Goal: Task Accomplishment & Management: Complete application form

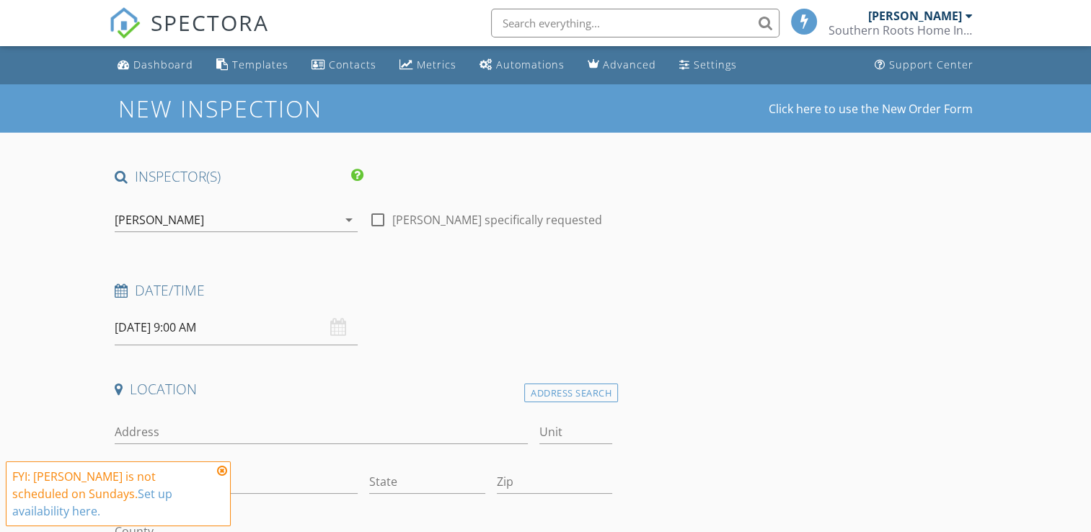
click at [380, 222] on div at bounding box center [378, 220] width 25 height 25
checkbox input "true"
click at [217, 332] on input "09/28/2025 9:00 AM" at bounding box center [236, 327] width 243 height 35
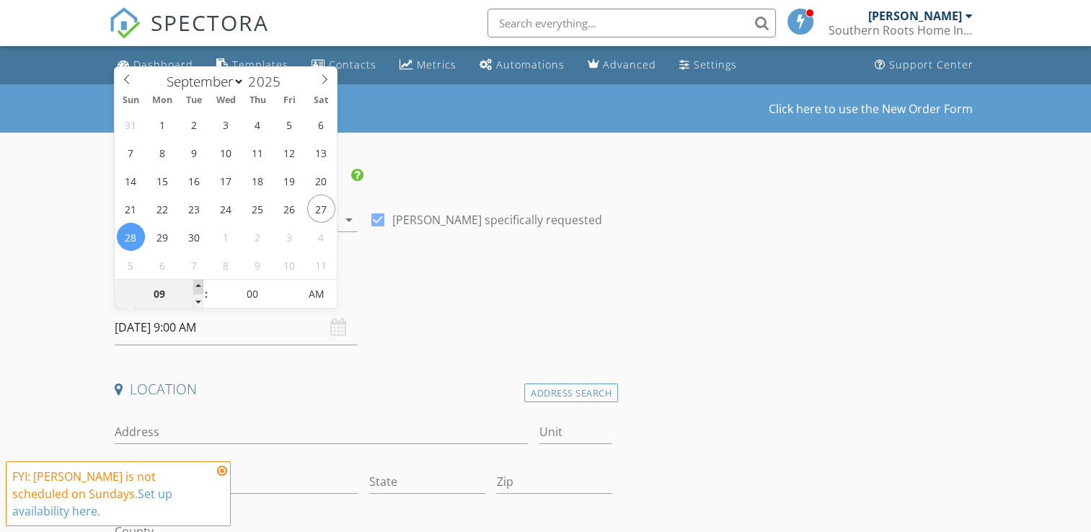
click at [199, 287] on span at bounding box center [198, 287] width 10 height 14
type input "10"
type input "09/28/2025 10:00 AM"
type input "11"
type input "09/28/2025 11:00 AM"
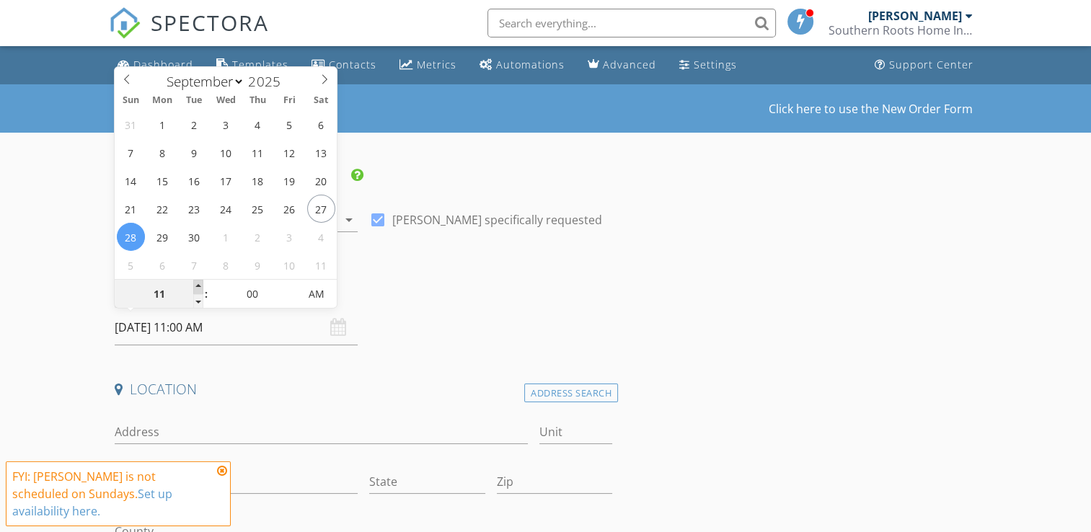
click at [199, 287] on span at bounding box center [198, 287] width 10 height 14
type input "12"
type input "09/28/2025 12:00 PM"
click at [199, 287] on span at bounding box center [198, 287] width 10 height 14
type input "01"
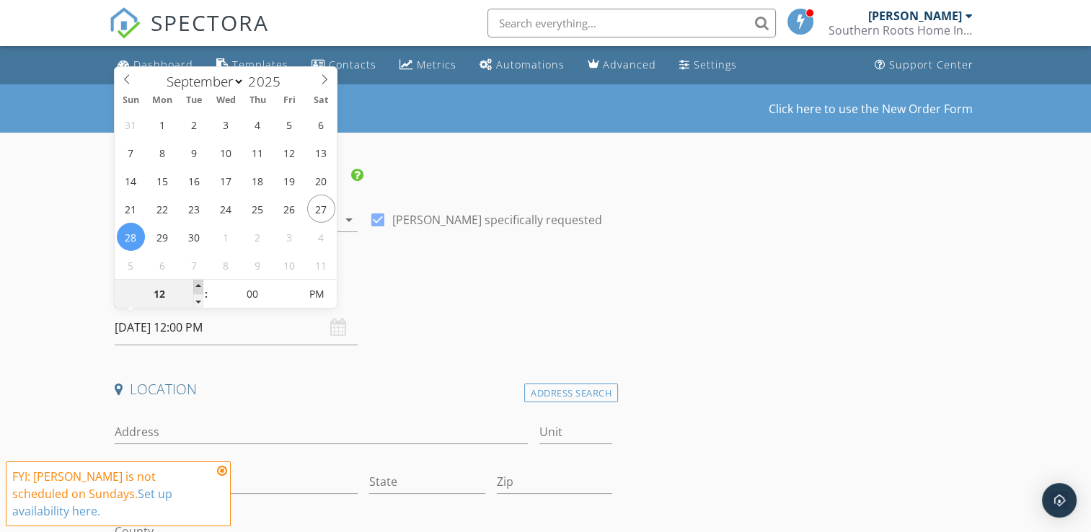
type input "09/28/2025 1:00 PM"
click at [199, 287] on span at bounding box center [198, 287] width 10 height 14
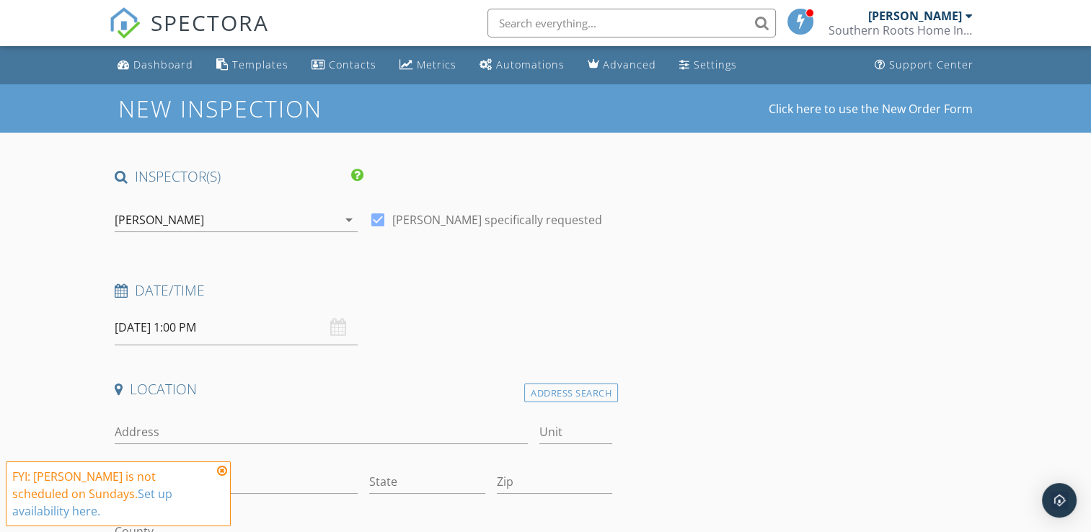
click at [224, 477] on icon at bounding box center [222, 471] width 10 height 12
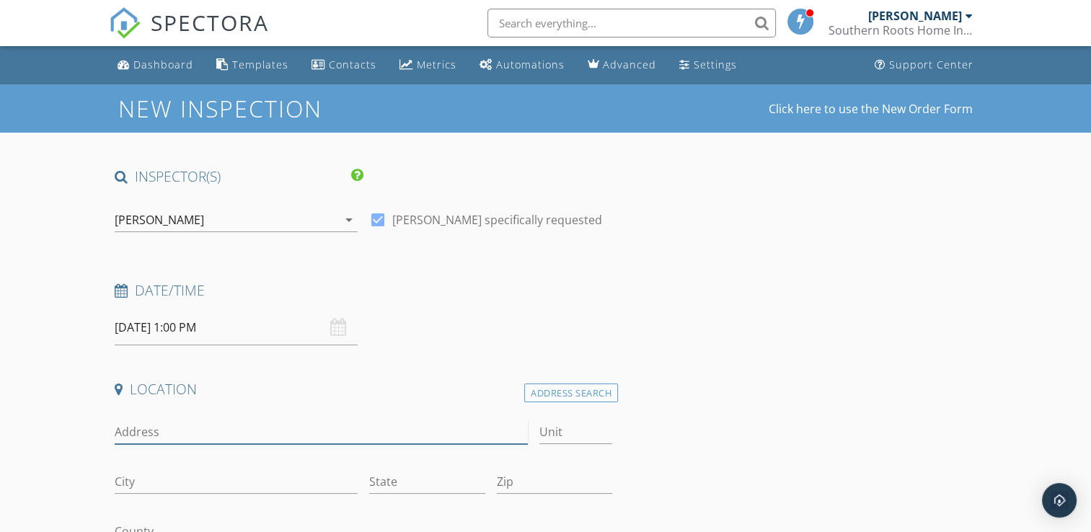
click at [217, 437] on input "Address" at bounding box center [321, 432] width 413 height 24
type input "2807 Crystal Falls"
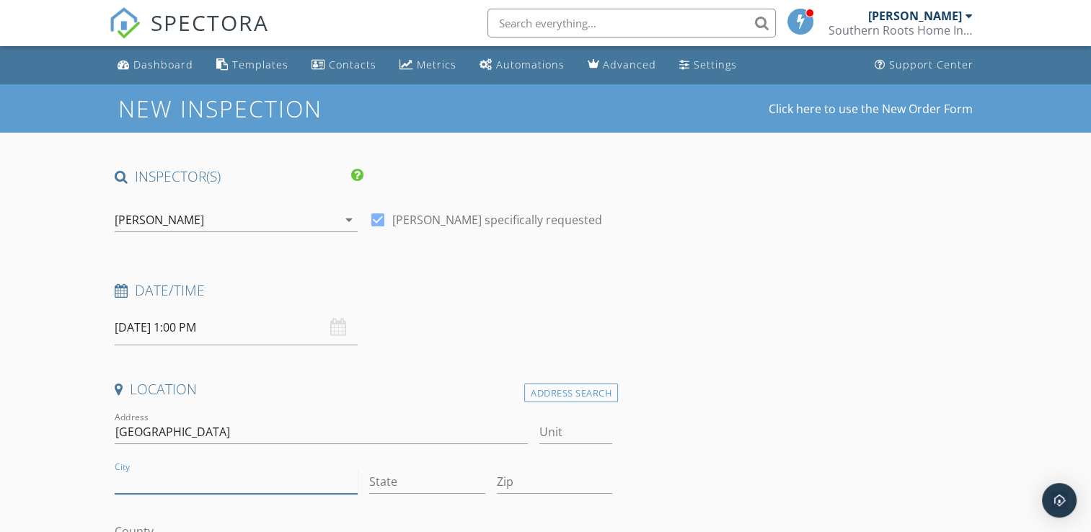
click at [208, 476] on input "City" at bounding box center [236, 482] width 243 height 24
type input "Kingwood"
type input "Tx"
type input "77345"
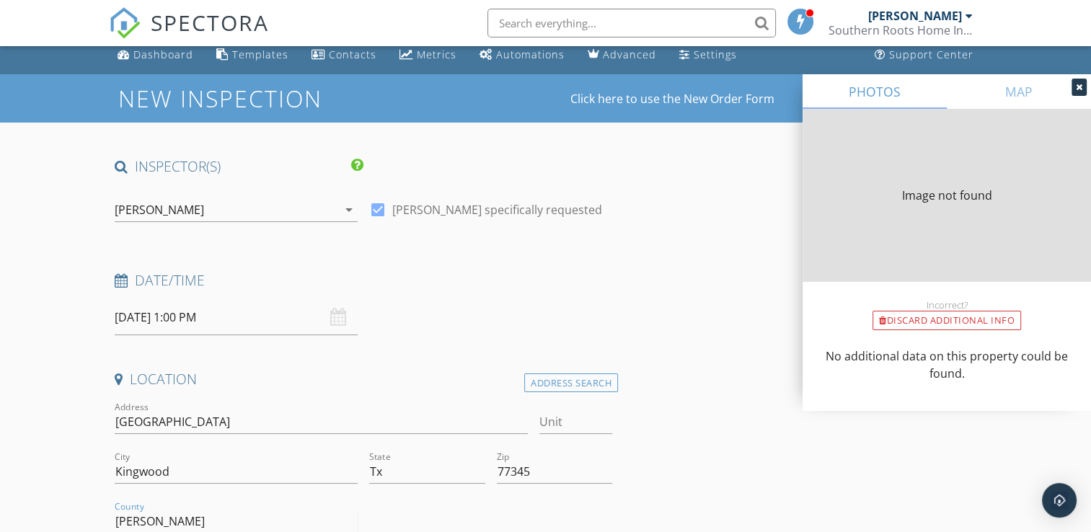
type input "Harri"
type input "3038"
type input "1985"
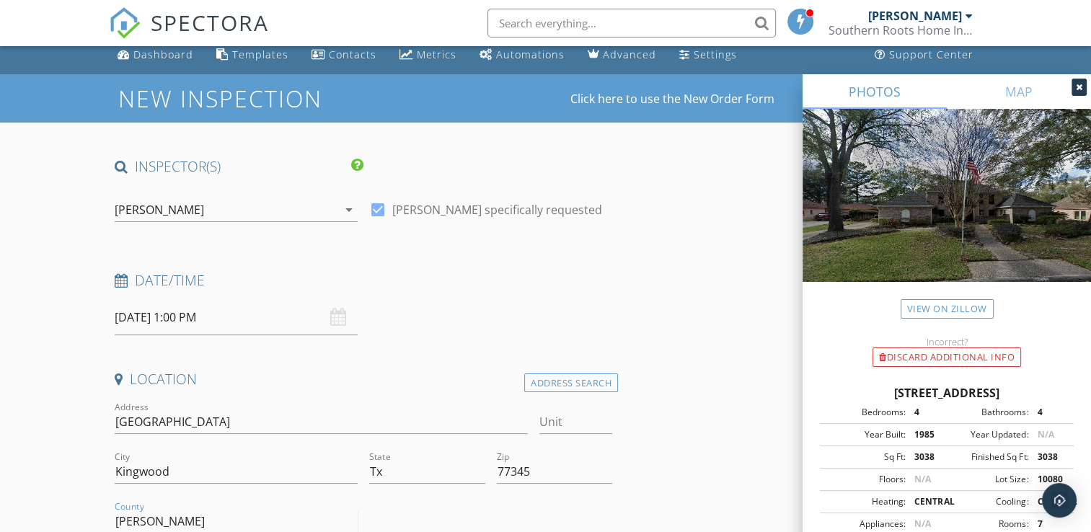
type input "Harris"
click at [1076, 87] on icon at bounding box center [1079, 87] width 6 height 9
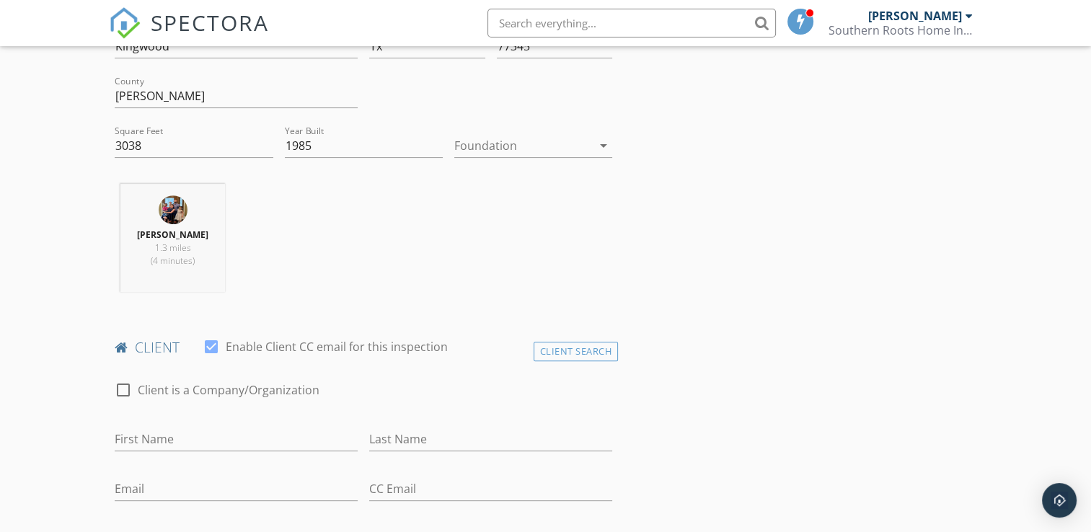
scroll to position [441, 0]
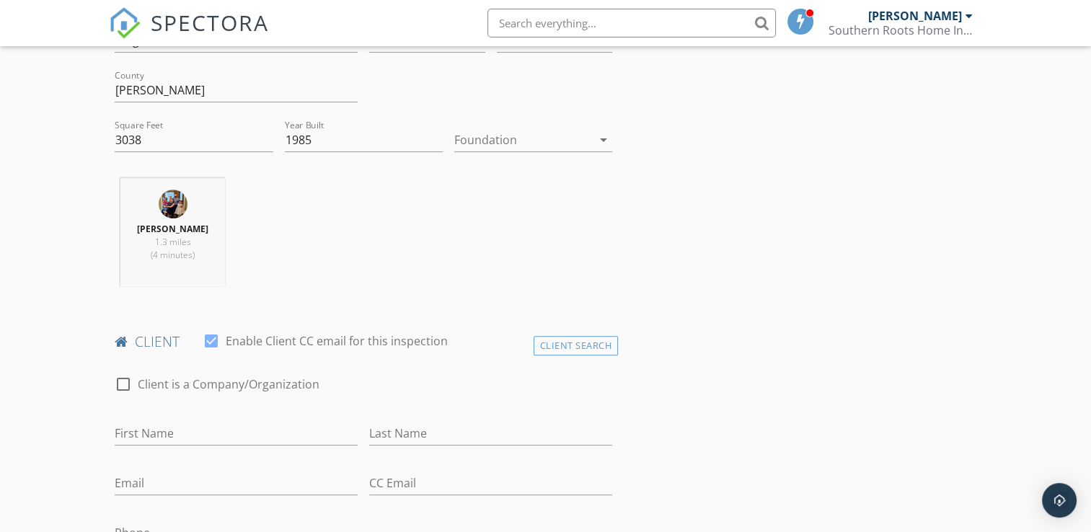
click at [554, 136] on div at bounding box center [523, 139] width 138 height 23
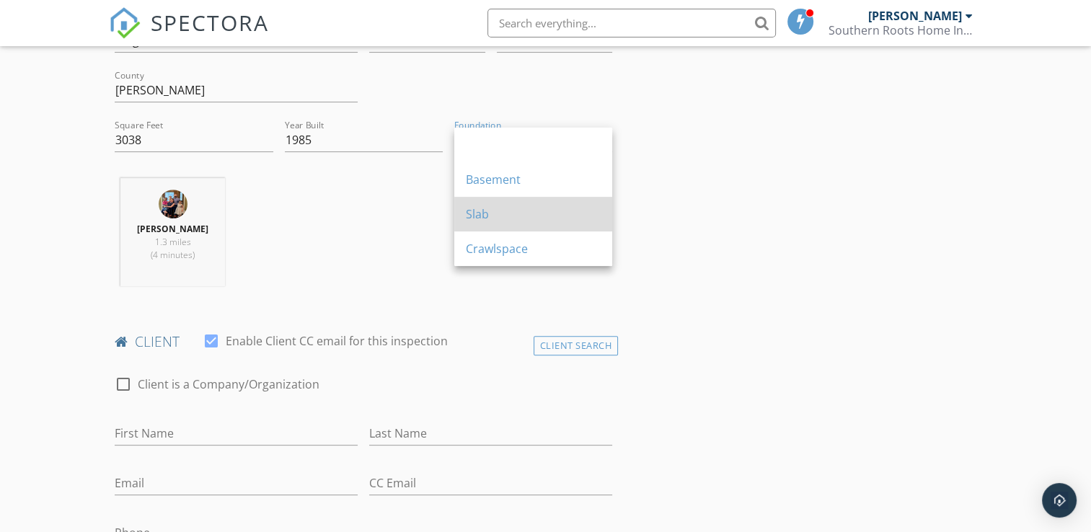
click at [521, 208] on div "Slab" at bounding box center [533, 214] width 135 height 17
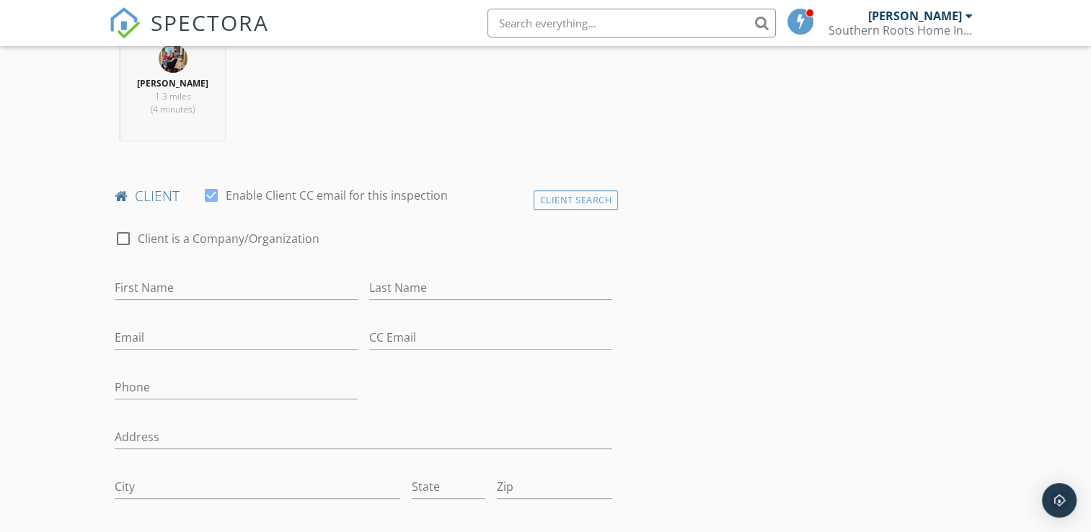
scroll to position [593, 0]
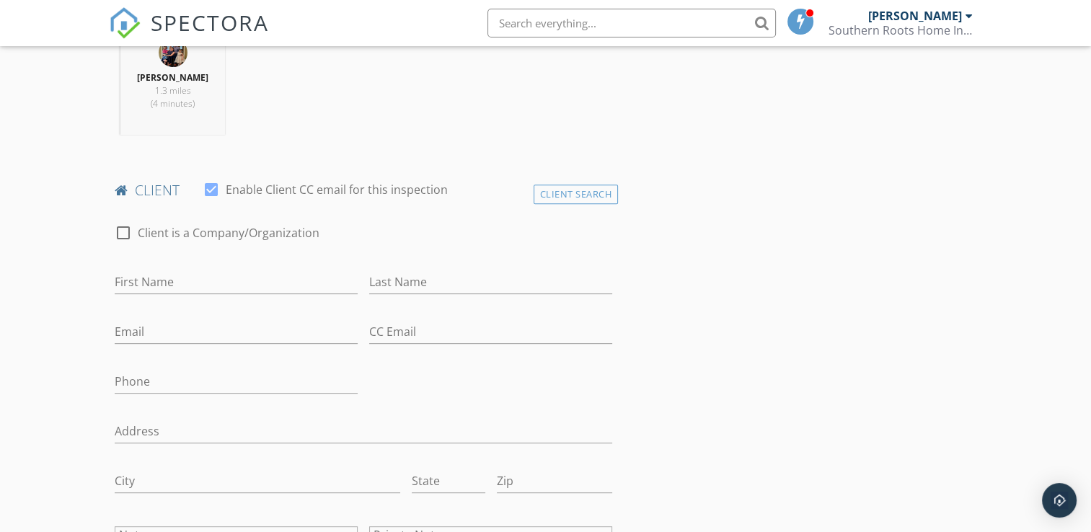
click at [301, 267] on div "First Name" at bounding box center [236, 285] width 243 height 47
click at [290, 273] on input "First Name" at bounding box center [236, 282] width 243 height 24
type input "Al and Julie"
type input "Sales"
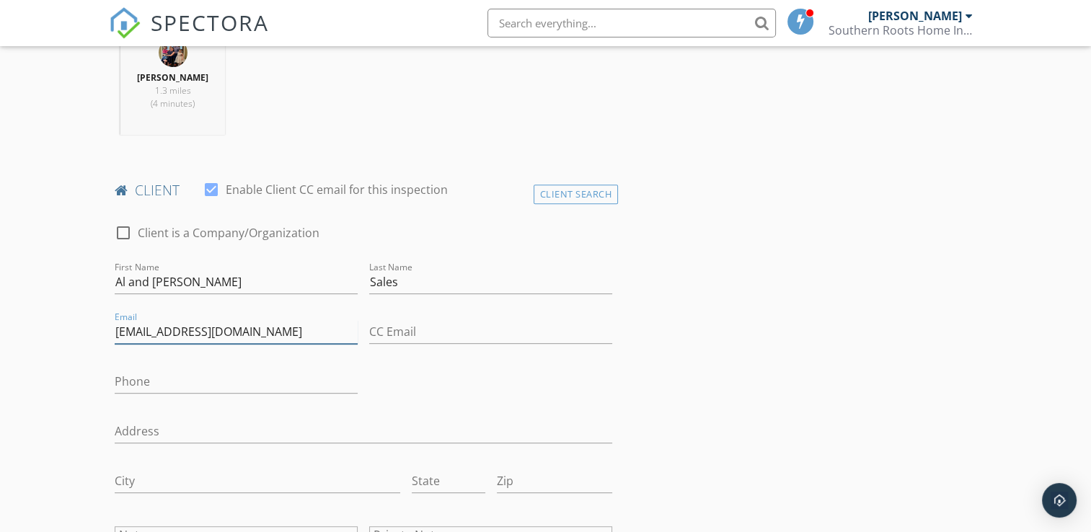
type input "alsales1969@gmail.com"
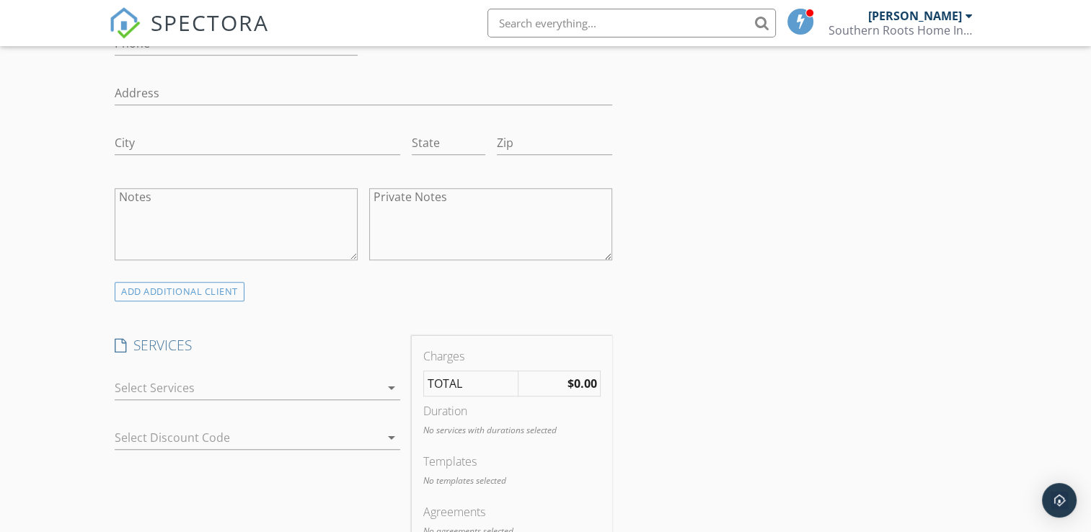
scroll to position [964, 0]
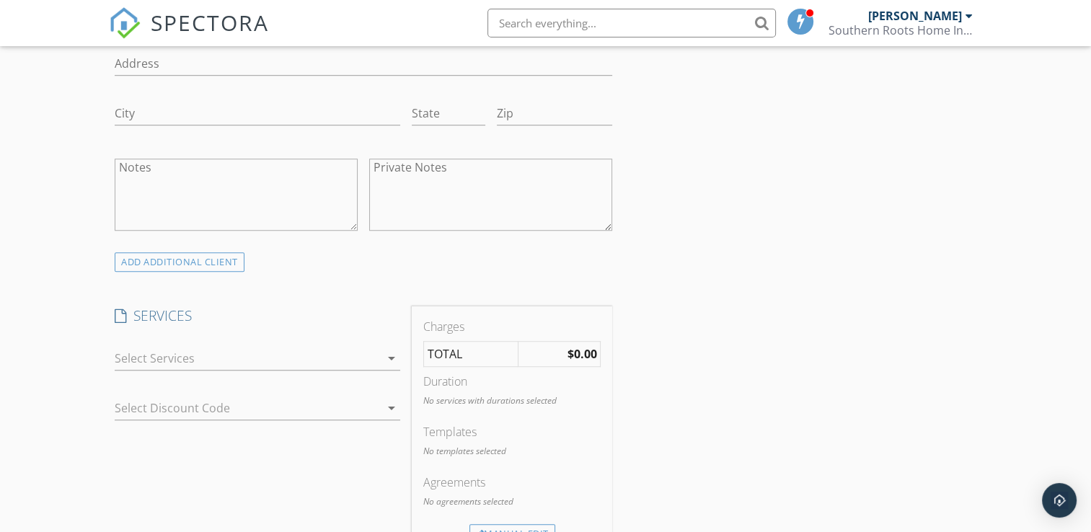
click at [385, 356] on icon "arrow_drop_down" at bounding box center [391, 358] width 17 height 17
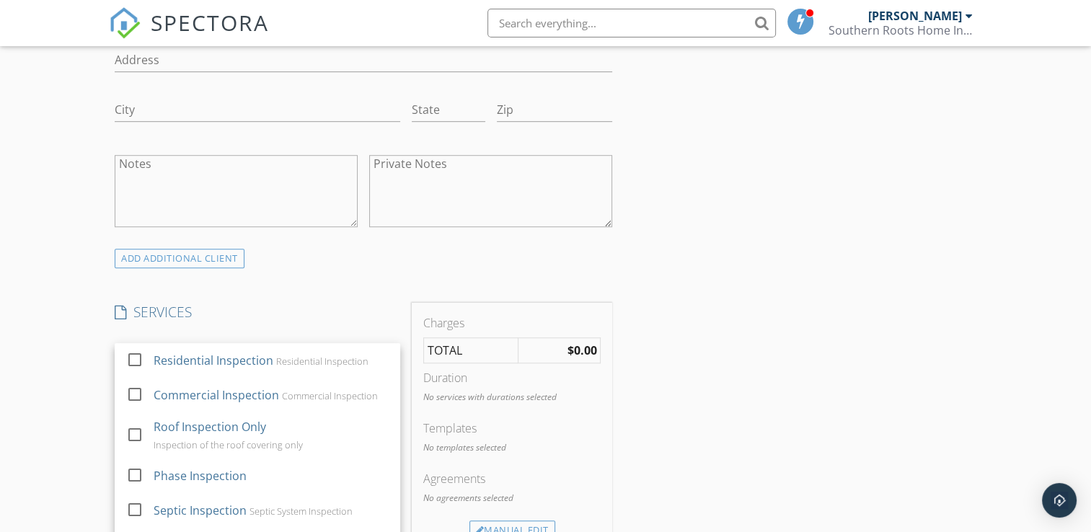
scroll to position [961, 0]
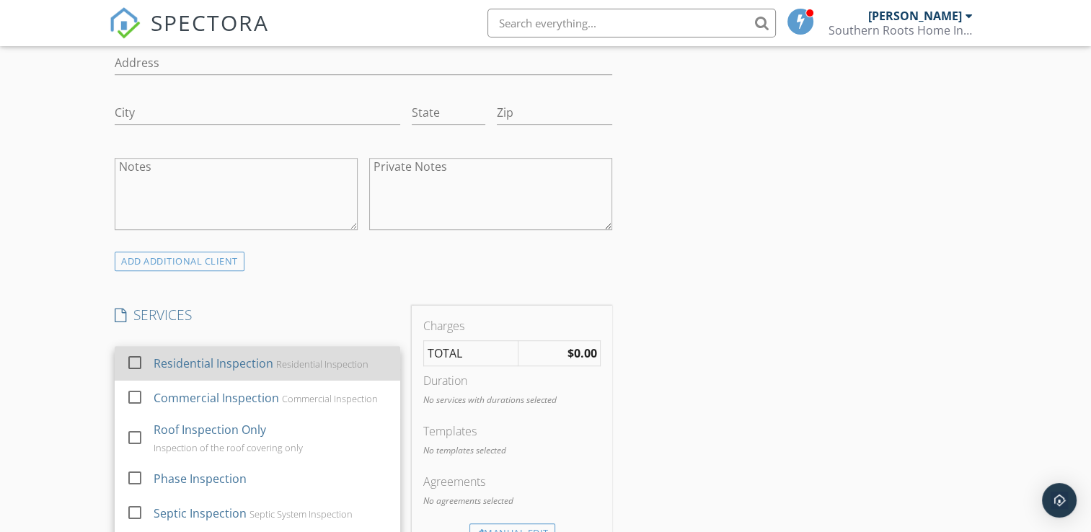
click at [317, 364] on div "Residential Inspection" at bounding box center [323, 364] width 92 height 12
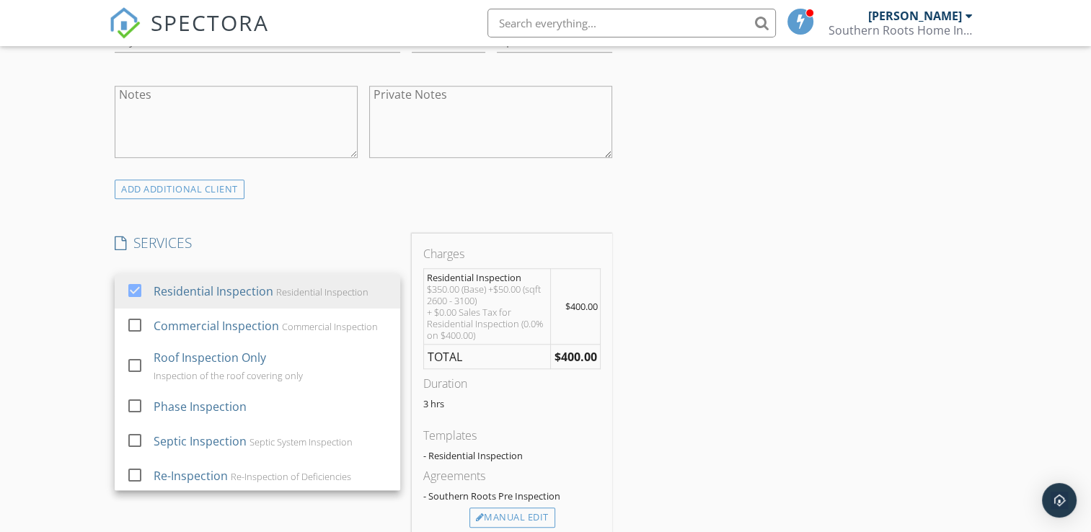
scroll to position [1098, 0]
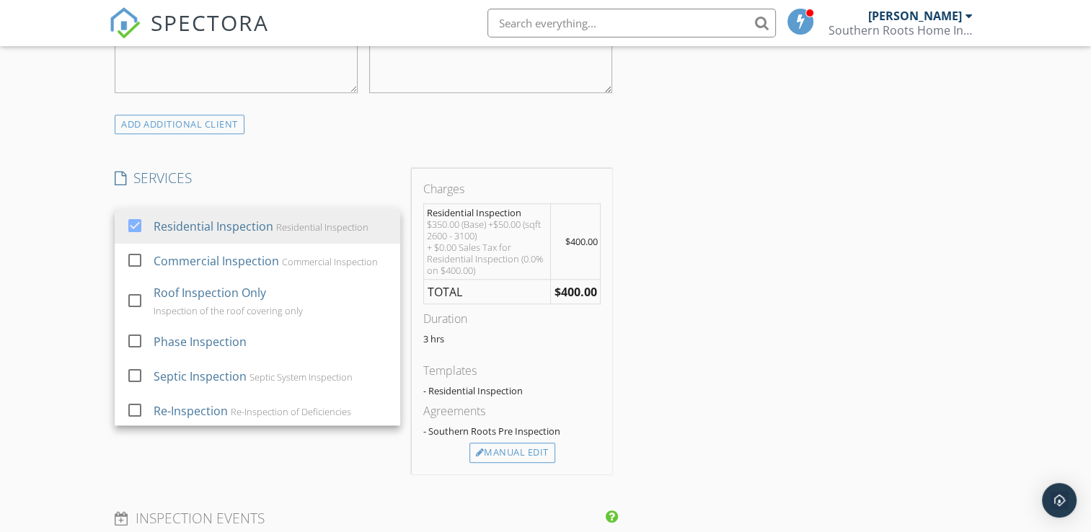
click at [656, 274] on div "INSPECTOR(S) check_box John Richardson PRIMARY check_box_outline_blank Kristi H…" at bounding box center [545, 298] width 873 height 2458
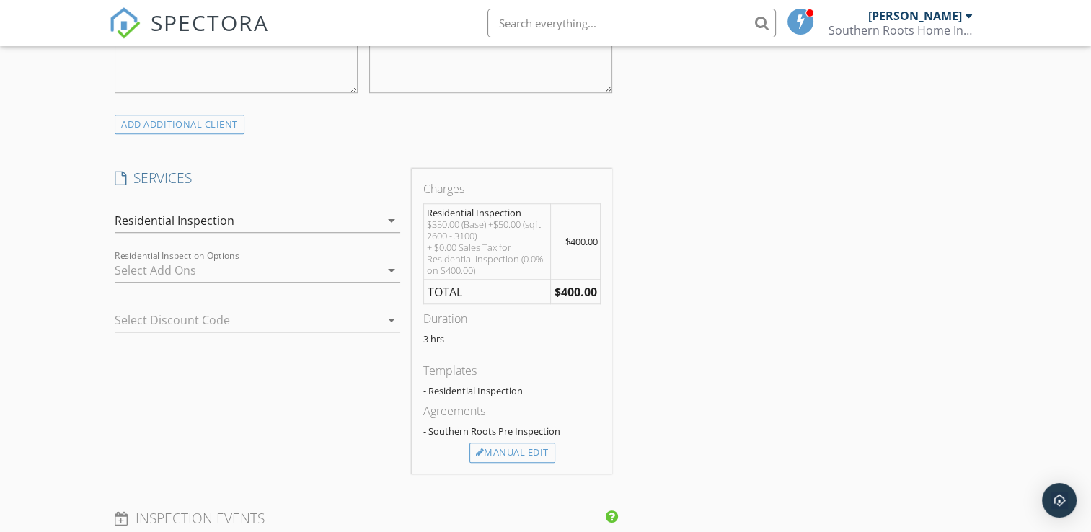
click at [387, 264] on icon "arrow_drop_down" at bounding box center [391, 270] width 17 height 17
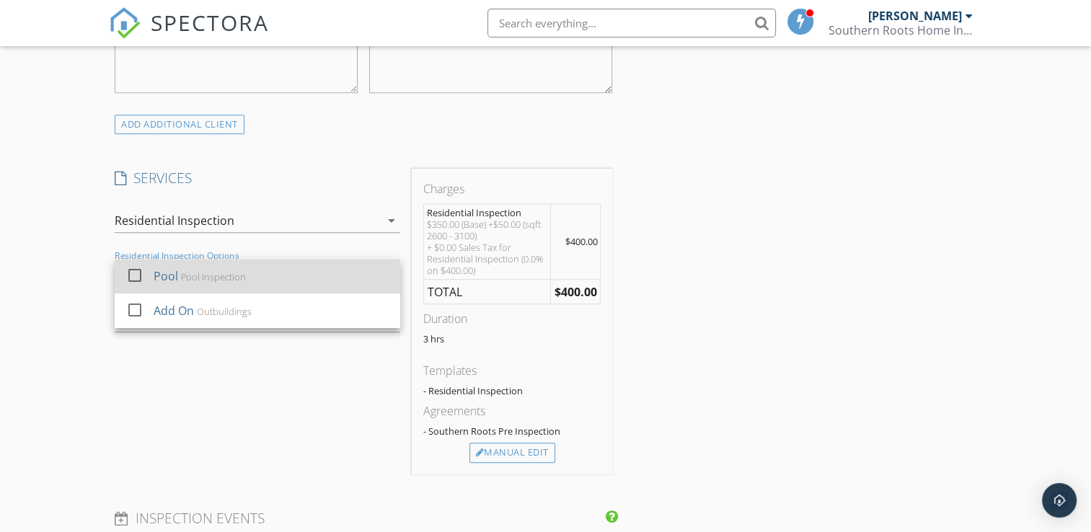
click at [244, 273] on div "Pool Inspection" at bounding box center [214, 277] width 65 height 12
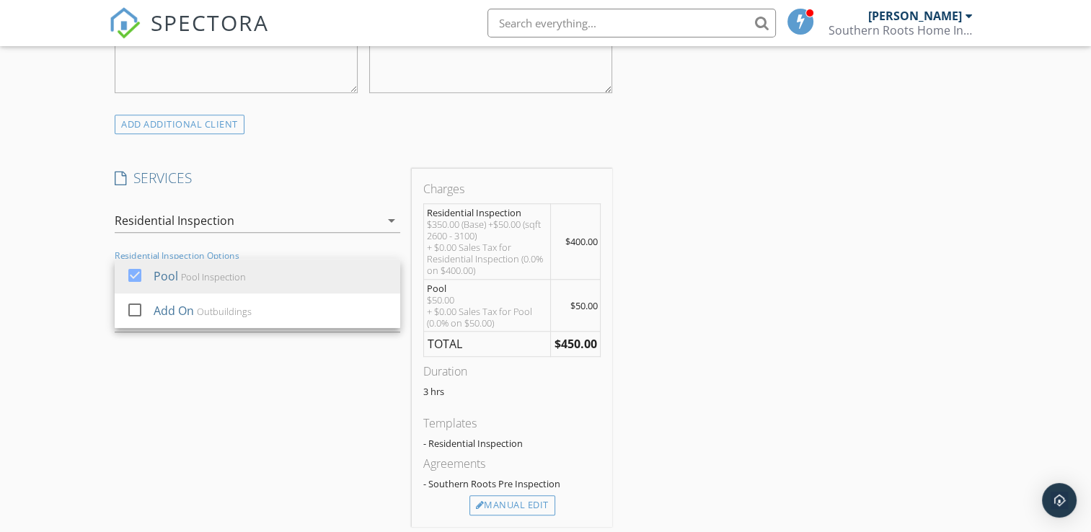
click at [715, 322] on div "INSPECTOR(S) check_box John Richardson PRIMARY check_box_outline_blank Kristi H…" at bounding box center [545, 324] width 873 height 2511
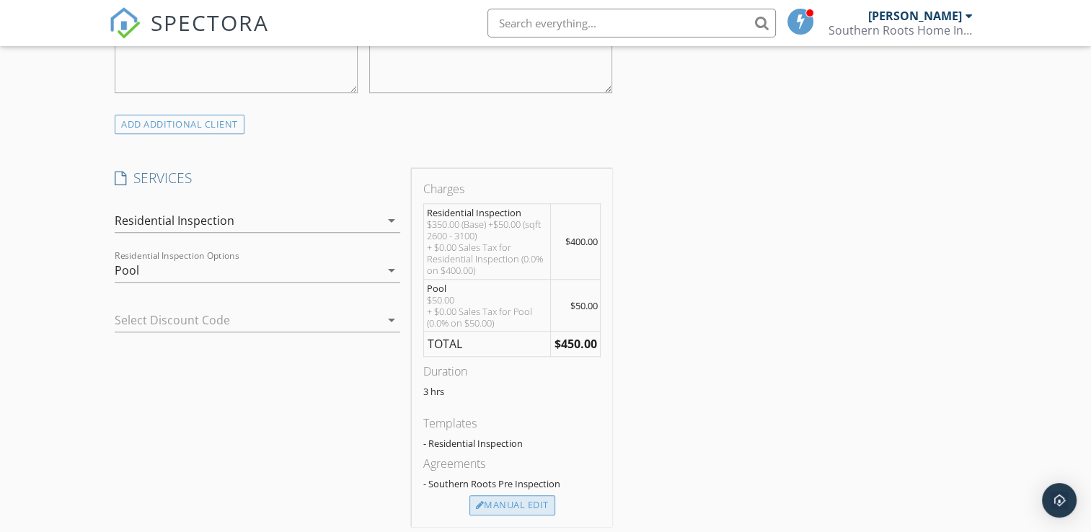
click at [514, 502] on div "Manual Edit" at bounding box center [513, 505] width 86 height 20
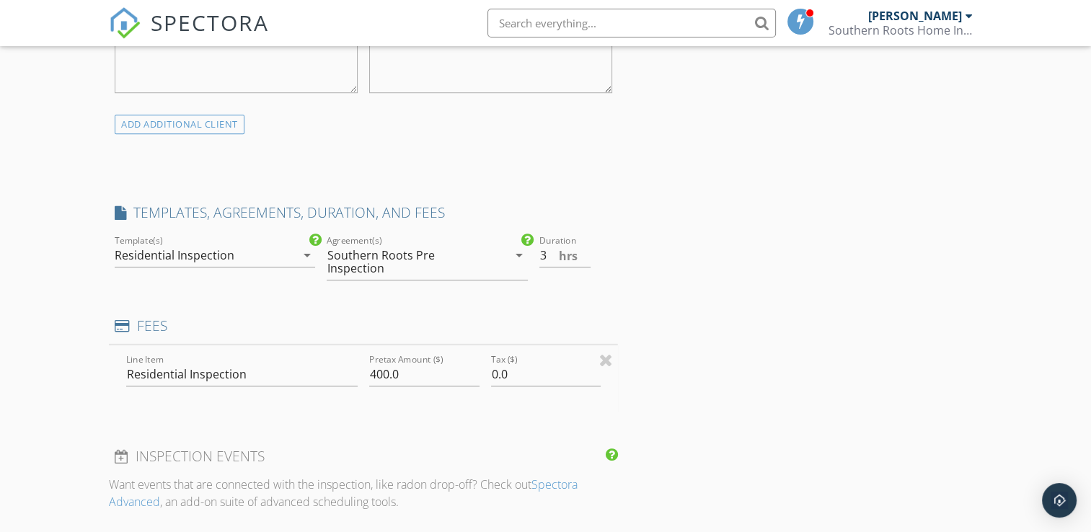
type input "0"
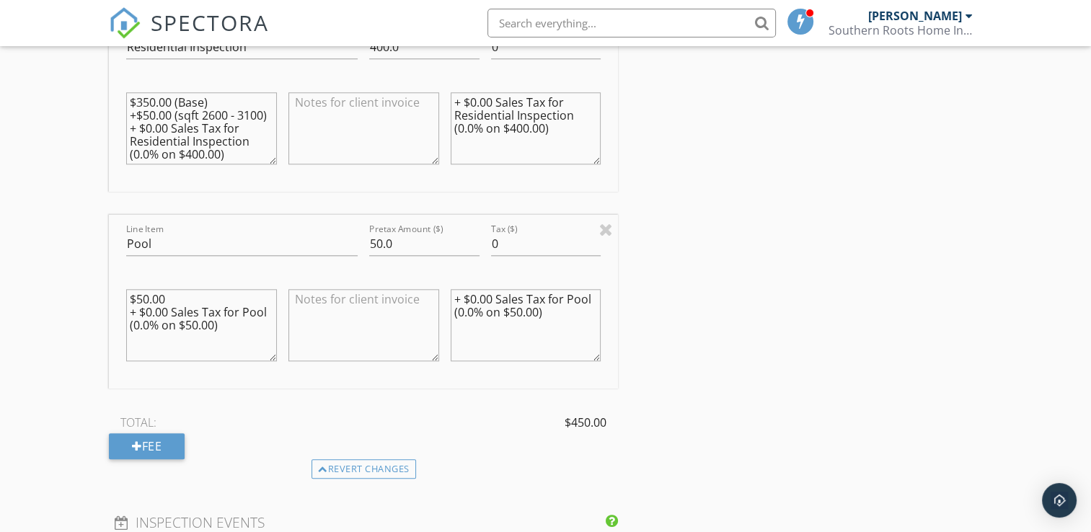
scroll to position [25, 0]
click at [199, 241] on input "Pool" at bounding box center [242, 244] width 232 height 24
type input "Pool/Sprinkler system"
click at [591, 300] on textarea "+ $0.00 Sales Tax for Pool (0.0% on $50.00)" at bounding box center [526, 325] width 151 height 72
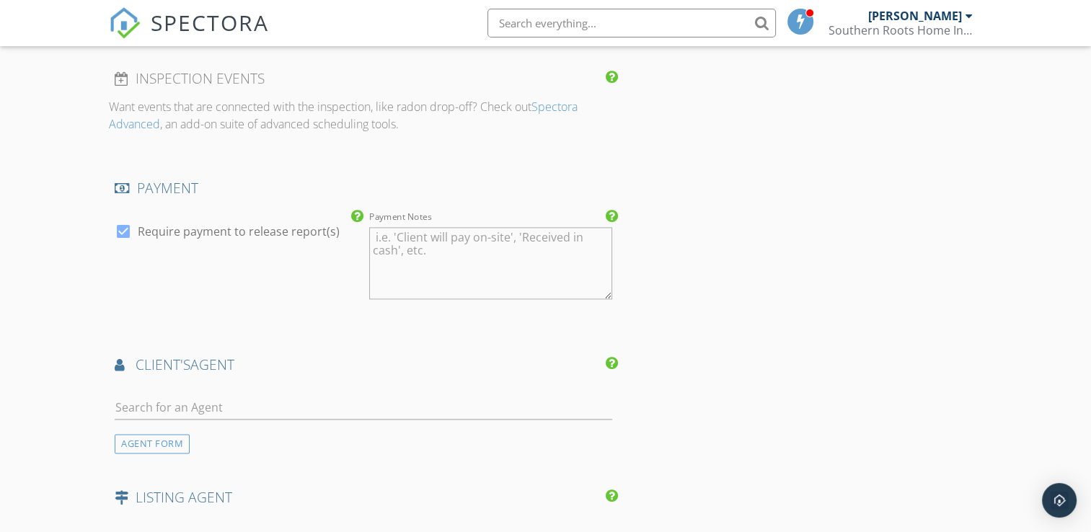
scroll to position [1921, 0]
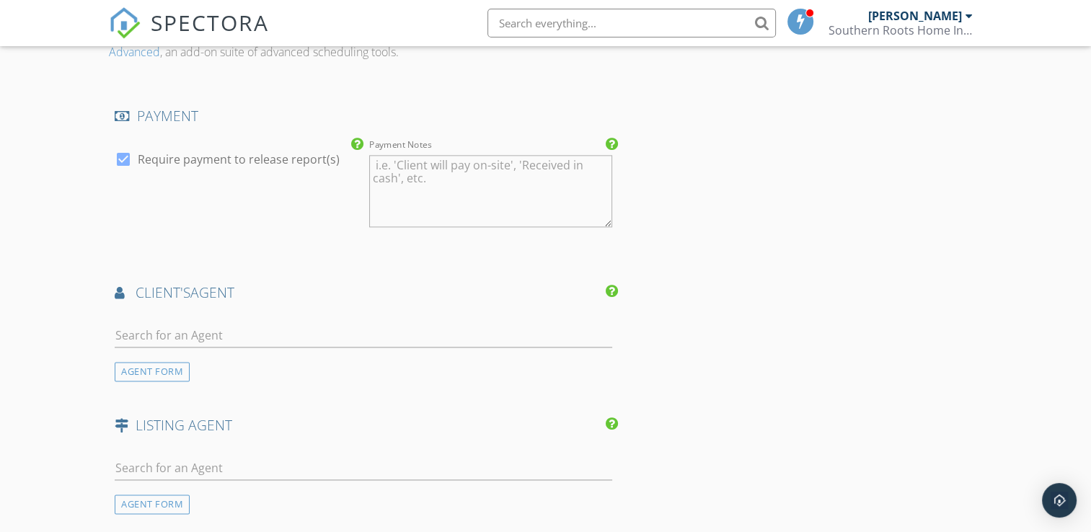
type textarea "+ $0.00 Sales Tax for Pool/sprinkler system (0.0% on $50.00)"
click at [480, 342] on input "text" at bounding box center [364, 336] width 498 height 24
type input "Len"
click at [432, 369] on li "Len Clark" at bounding box center [363, 368] width 496 height 40
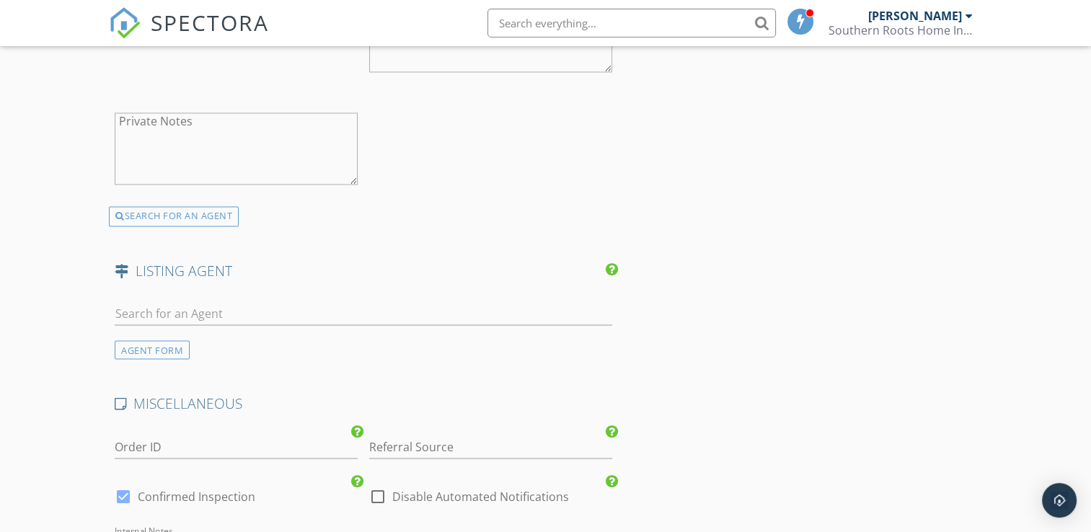
scroll to position [2547, 0]
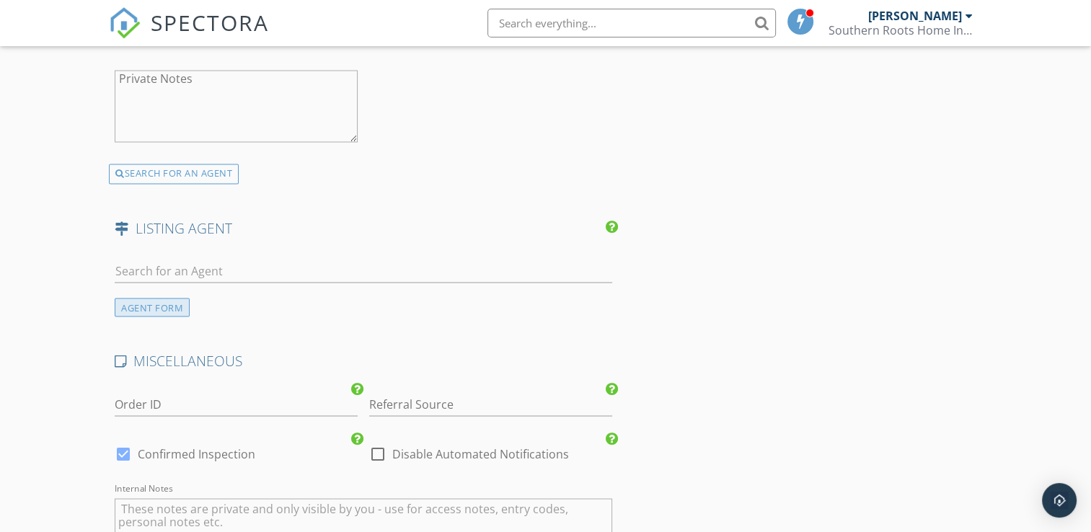
click at [145, 300] on div "AGENT FORM" at bounding box center [152, 307] width 75 height 19
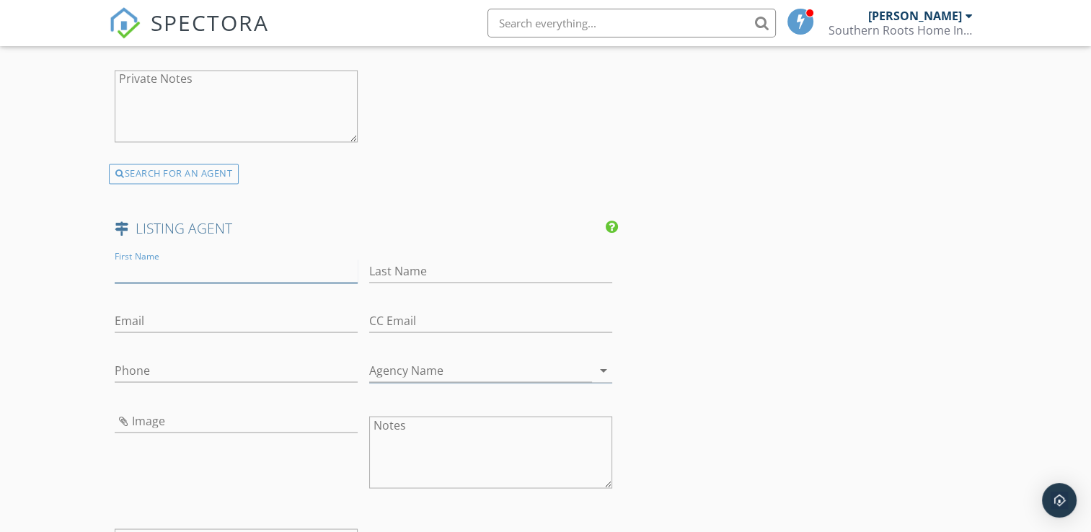
click at [196, 266] on input "First Name" at bounding box center [236, 271] width 243 height 24
type input "Julie"
type input "Jones"
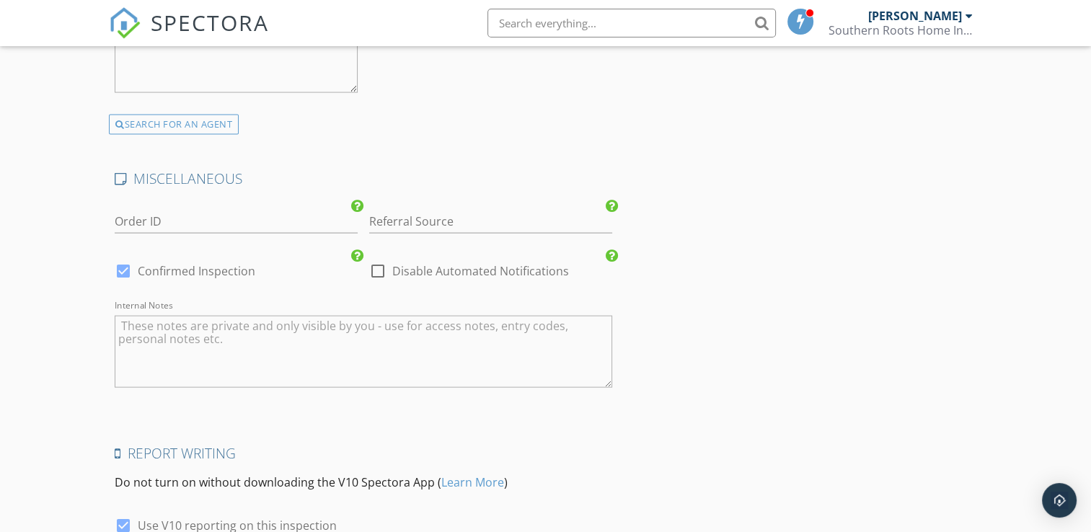
scroll to position [3185, 0]
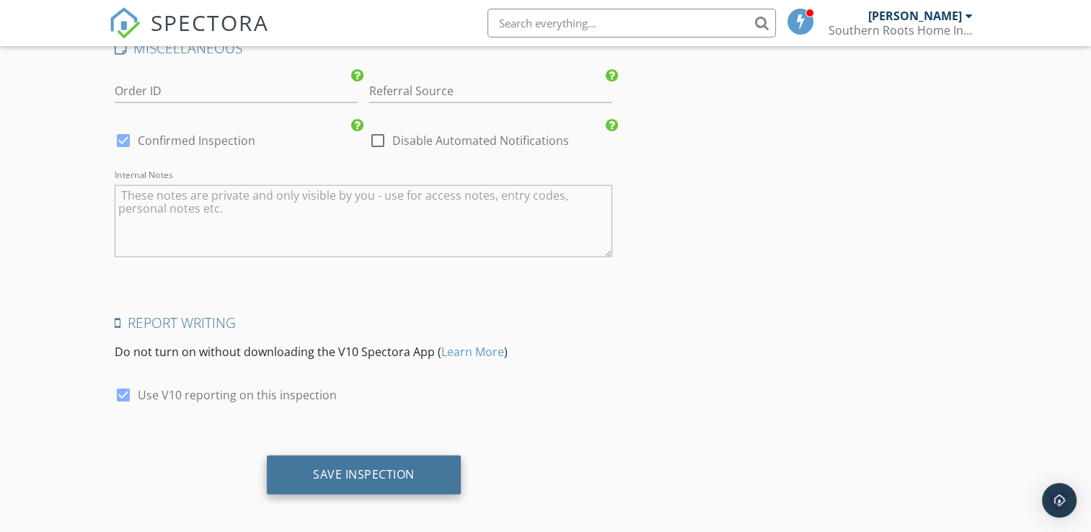
type input "juliejones4you@gmail.com"
click at [402, 467] on div "Save Inspection" at bounding box center [364, 474] width 102 height 14
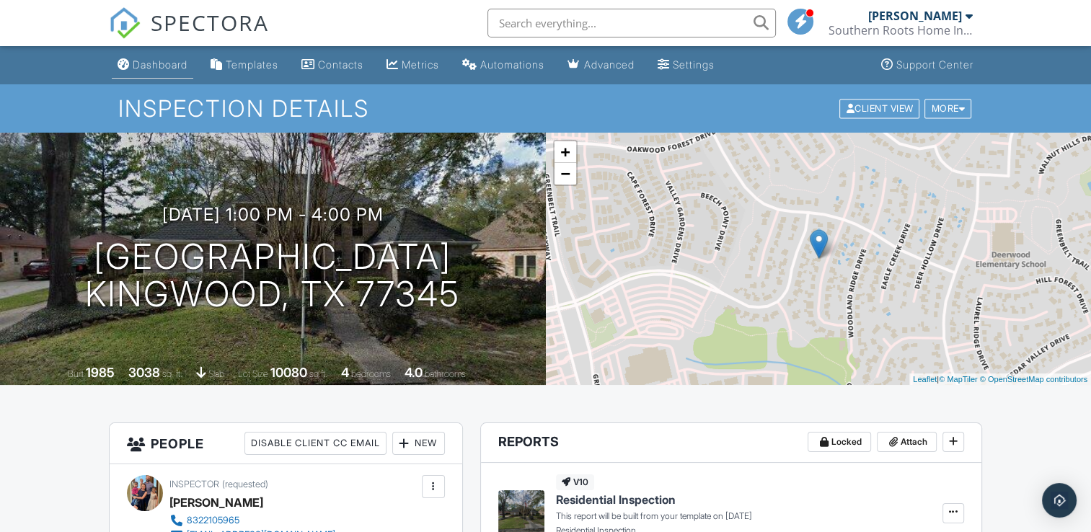
click at [158, 58] on div "Dashboard" at bounding box center [160, 64] width 55 height 12
